Goal: Check status: Check status

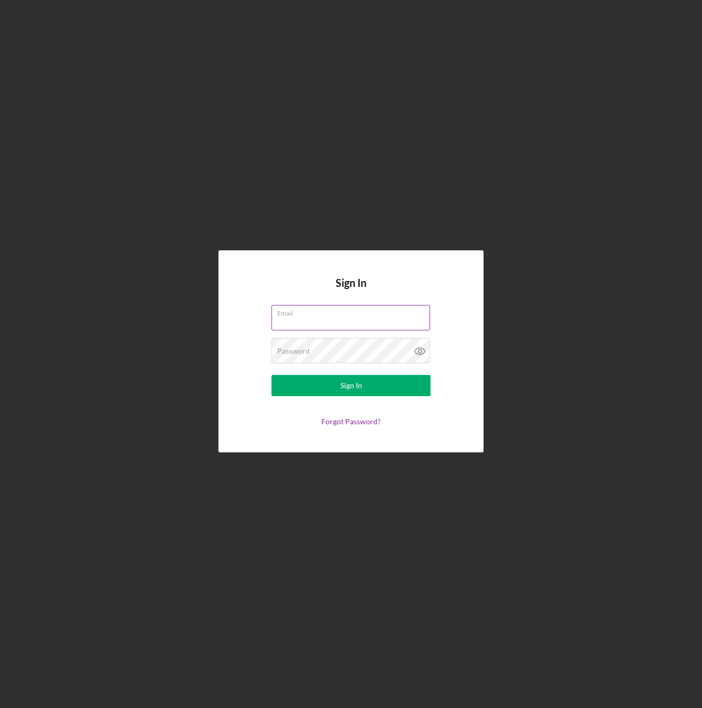
type input "[EMAIL_ADDRESS][DOMAIN_NAME]"
click at [351, 385] on button "Sign In" at bounding box center [350, 385] width 159 height 21
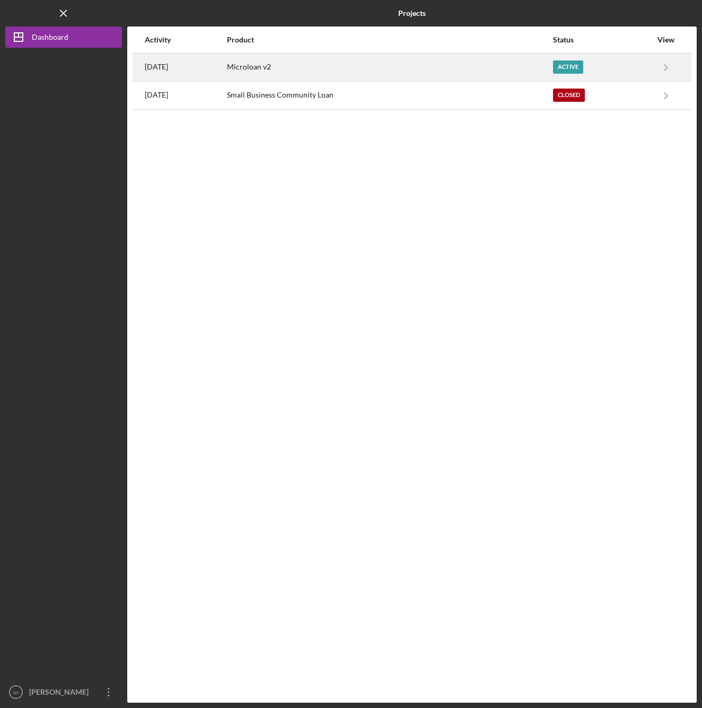
click at [423, 61] on div "Microloan v2" at bounding box center [389, 67] width 325 height 27
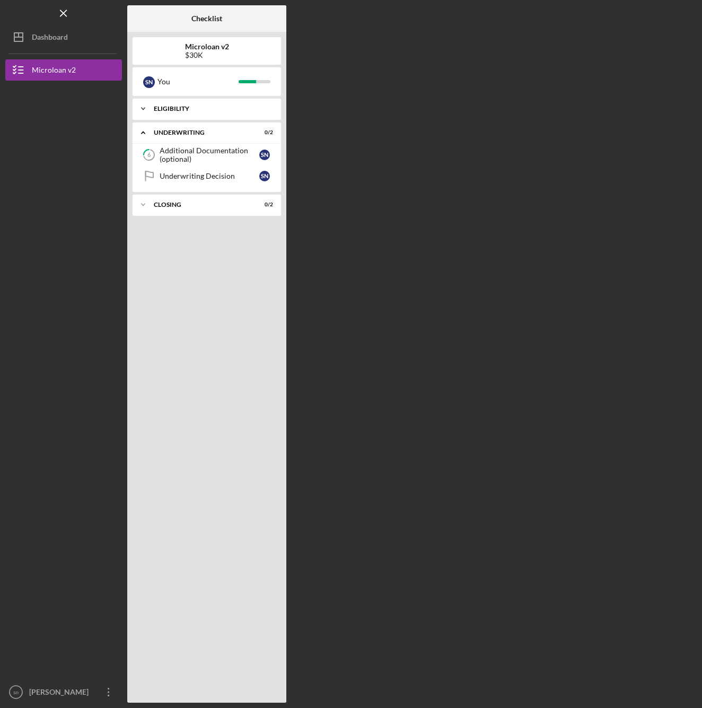
click at [223, 101] on div "Icon/Expander Eligibility 5 / 5" at bounding box center [207, 108] width 148 height 21
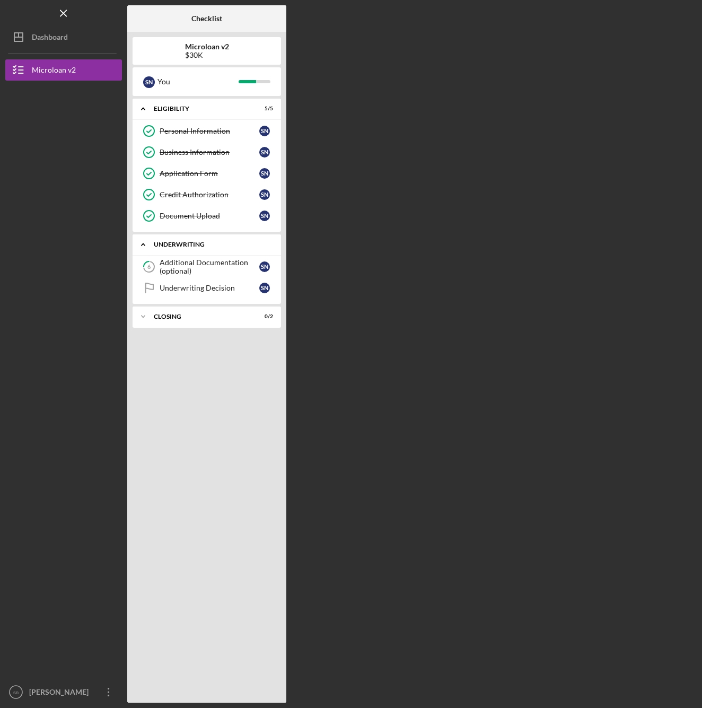
click at [206, 244] on div "Underwriting" at bounding box center [211, 244] width 114 height 6
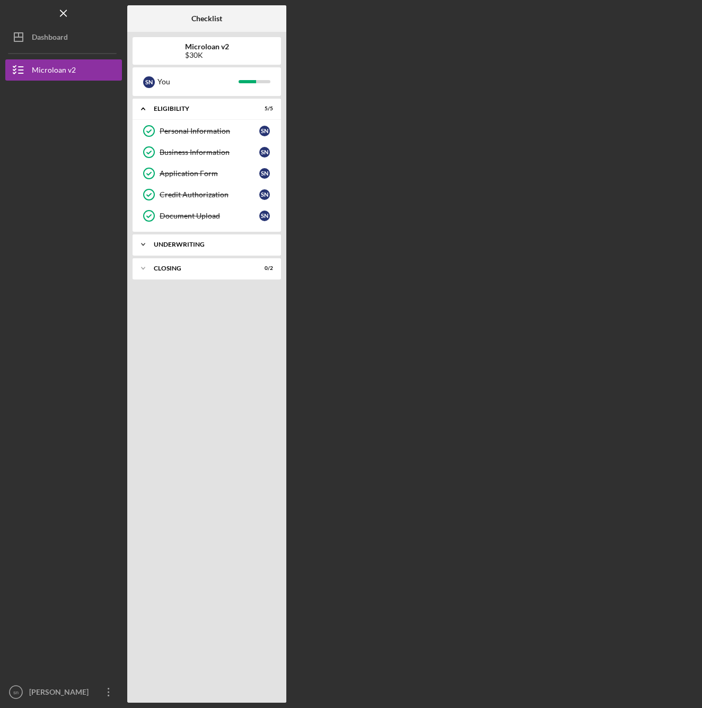
click at [206, 244] on div "Underwriting" at bounding box center [211, 244] width 114 height 6
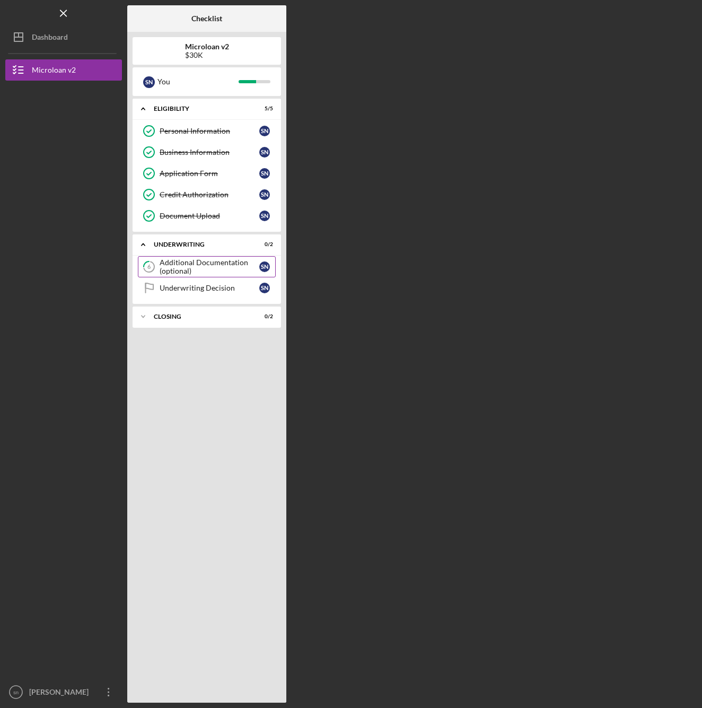
click at [217, 274] on div "Additional Documentation (optional)" at bounding box center [210, 266] width 100 height 17
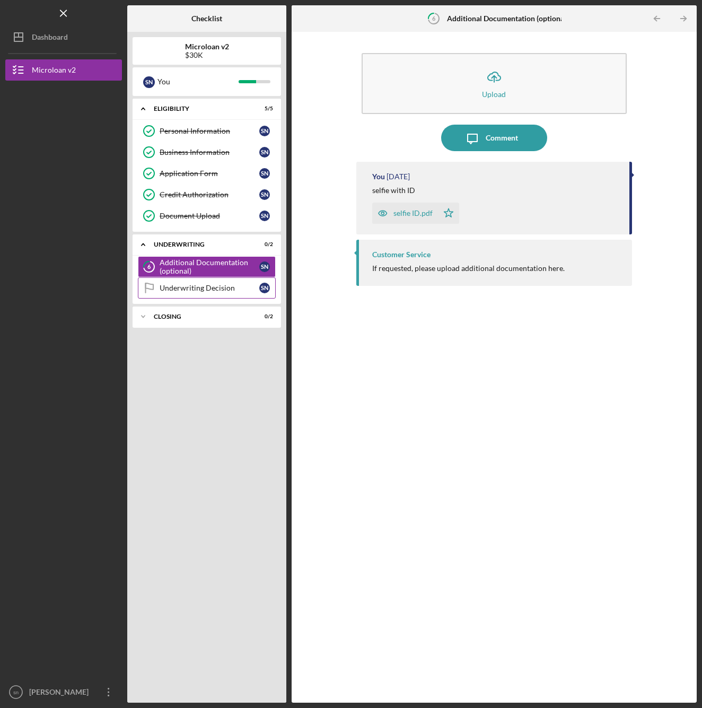
click at [220, 291] on div "Underwriting Decision" at bounding box center [210, 288] width 100 height 8
